Goal: Participate in discussion: Engage in conversation with other users on a specific topic

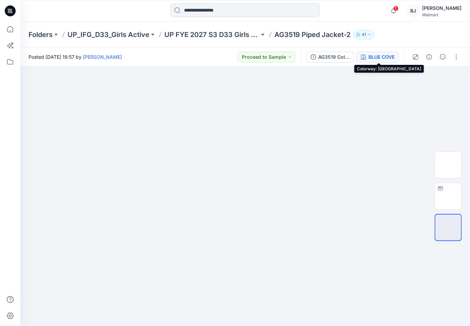
click at [385, 56] on div "BLUE COVE" at bounding box center [381, 56] width 26 height 7
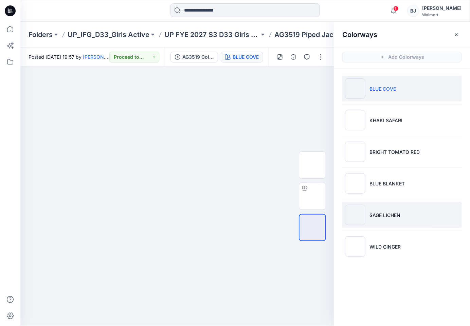
click at [393, 215] on p "SAGE LICHEN" at bounding box center [384, 214] width 31 height 7
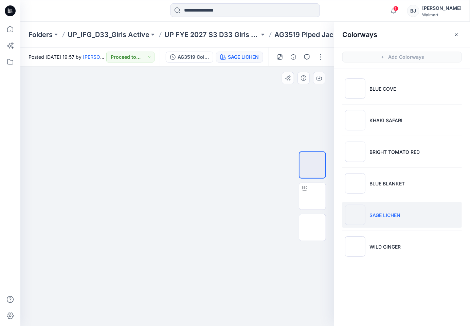
click at [278, 104] on div at bounding box center [176, 195] width 313 height 259
click at [458, 34] on icon "button" at bounding box center [455, 34] width 5 height 5
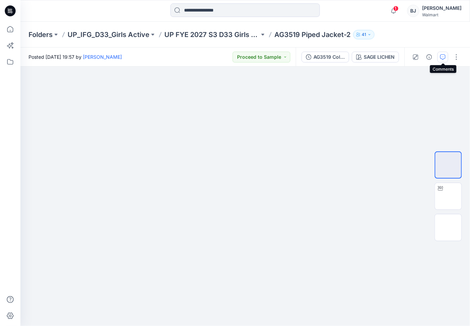
click at [442, 56] on icon "button" at bounding box center [442, 56] width 5 height 5
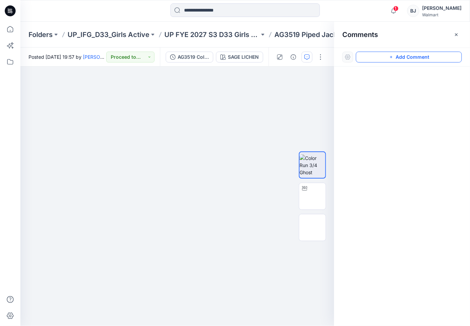
click at [431, 59] on button "Add Comment" at bounding box center [409, 57] width 106 height 11
click at [42, 102] on div "1" at bounding box center [176, 195] width 313 height 259
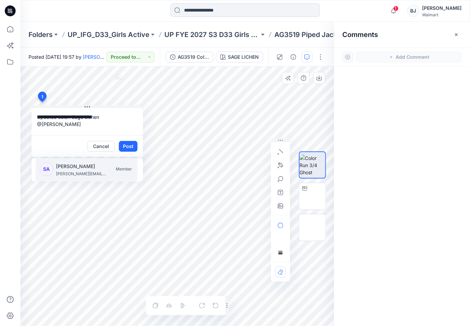
click at [82, 164] on p "[PERSON_NAME]" at bounding box center [81, 166] width 51 height 8
type textarea "**********"
click at [125, 144] on button "Post" at bounding box center [128, 146] width 19 height 11
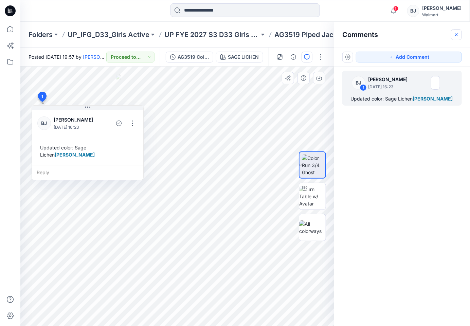
click at [456, 35] on icon "button" at bounding box center [456, 34] width 3 height 3
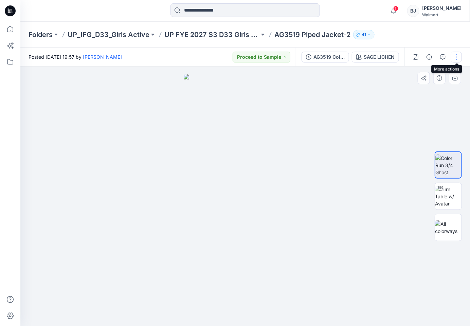
click at [453, 54] on button "button" at bounding box center [456, 57] width 11 height 11
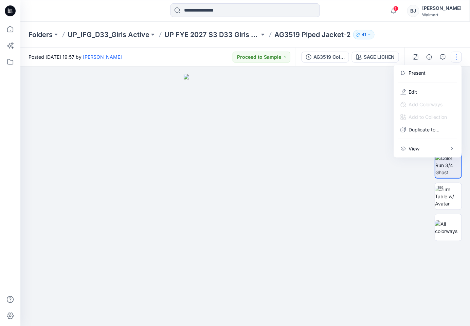
click at [446, 45] on div "Folders UP_IFG_D33_Girls Active UP FYE 2027 S3 D33 Girls Active IFG AG3519 Pipe…" at bounding box center [244, 35] width 449 height 26
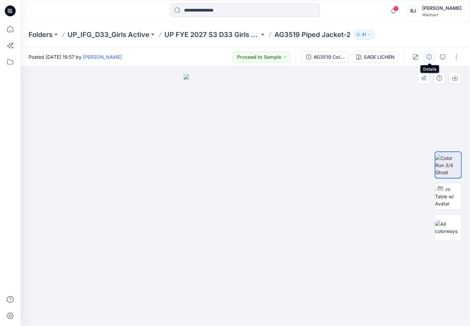
click at [429, 54] on icon "button" at bounding box center [428, 56] width 5 height 5
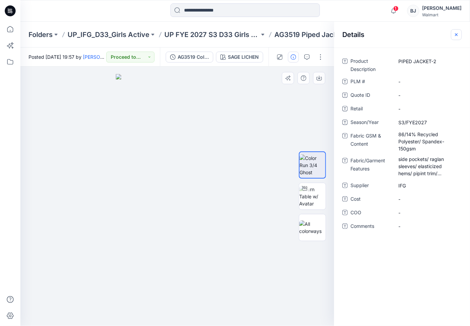
click at [456, 33] on icon "button" at bounding box center [455, 34] width 5 height 5
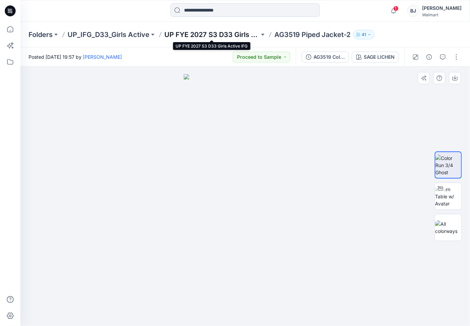
click at [232, 34] on p "UP FYE 2027 S3 D33 Girls Active IFG" at bounding box center [211, 34] width 95 height 9
